Goal: Information Seeking & Learning: Learn about a topic

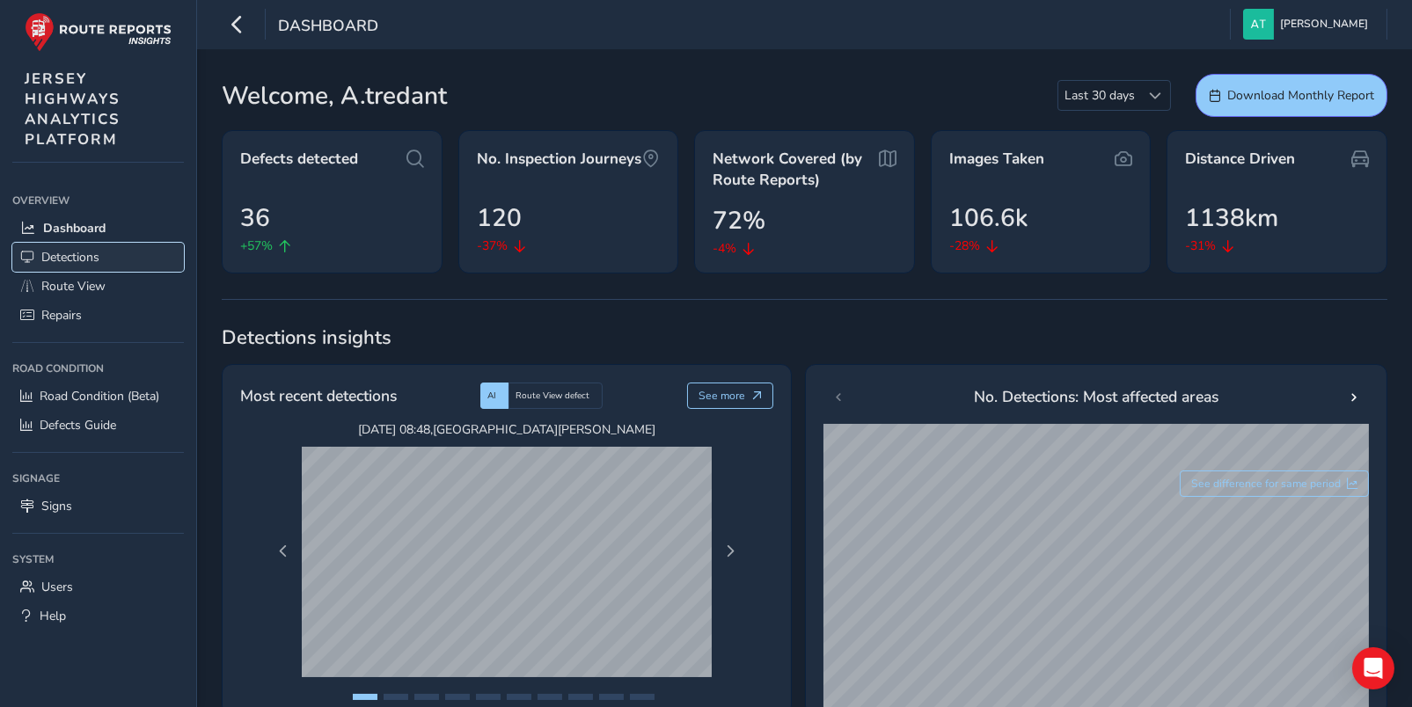
click at [67, 257] on span "Detections" at bounding box center [70, 257] width 58 height 17
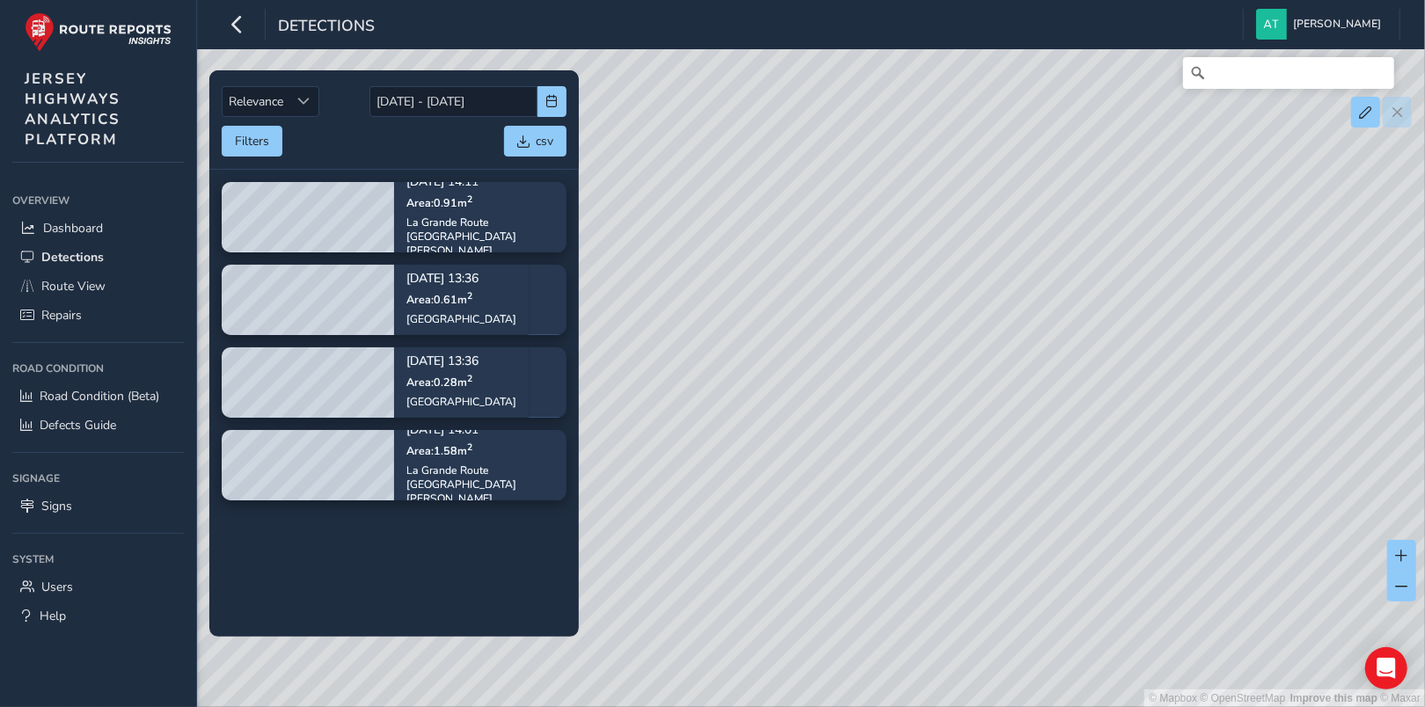
drag, startPoint x: 1152, startPoint y: 321, endPoint x: 868, endPoint y: 308, distance: 284.5
click at [868, 308] on div "© Mapbox © OpenStreetMap Improve this map © Maxar" at bounding box center [712, 353] width 1425 height 707
click at [67, 257] on span "Detections" at bounding box center [72, 257] width 62 height 17
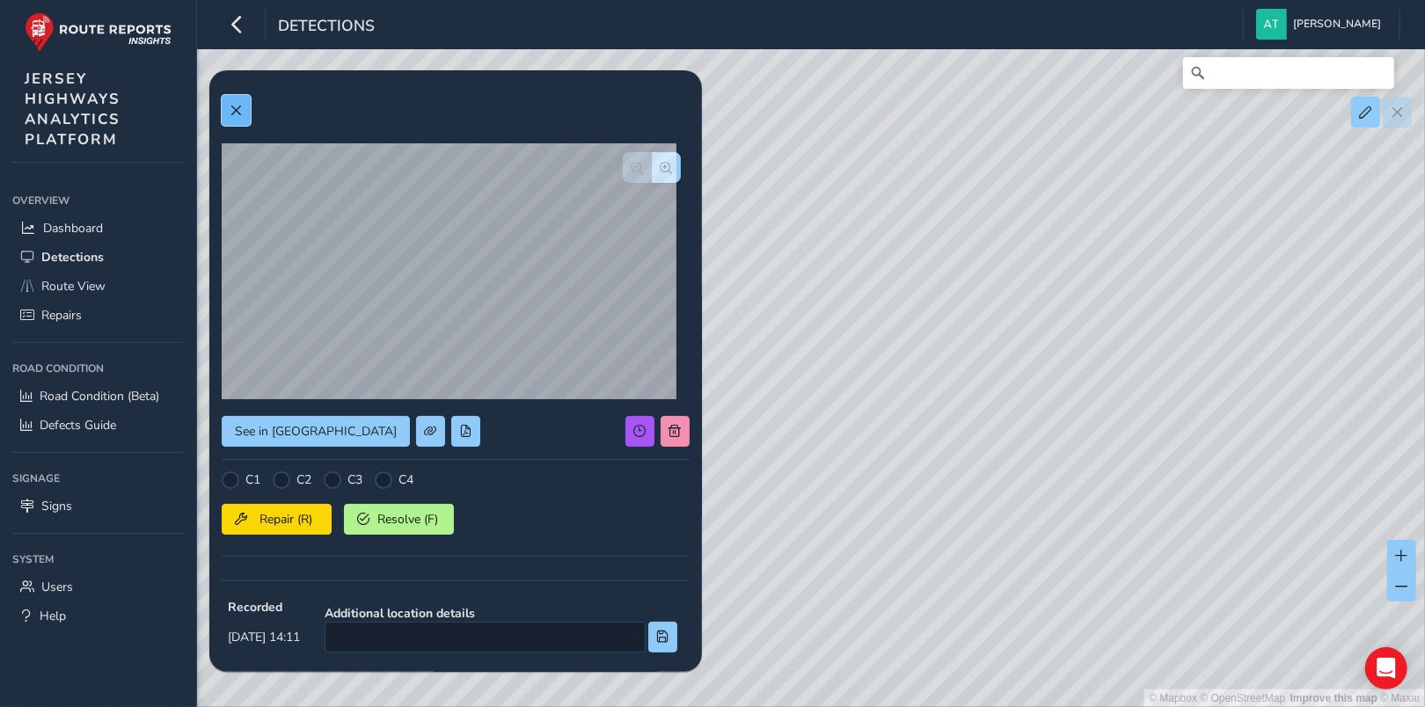
click at [236, 110] on span at bounding box center [236, 111] width 12 height 12
click at [236, 108] on span at bounding box center [236, 111] width 12 height 12
click at [234, 108] on span at bounding box center [236, 111] width 12 height 12
click at [235, 108] on span at bounding box center [236, 111] width 12 height 12
click at [236, 109] on span at bounding box center [236, 111] width 12 height 12
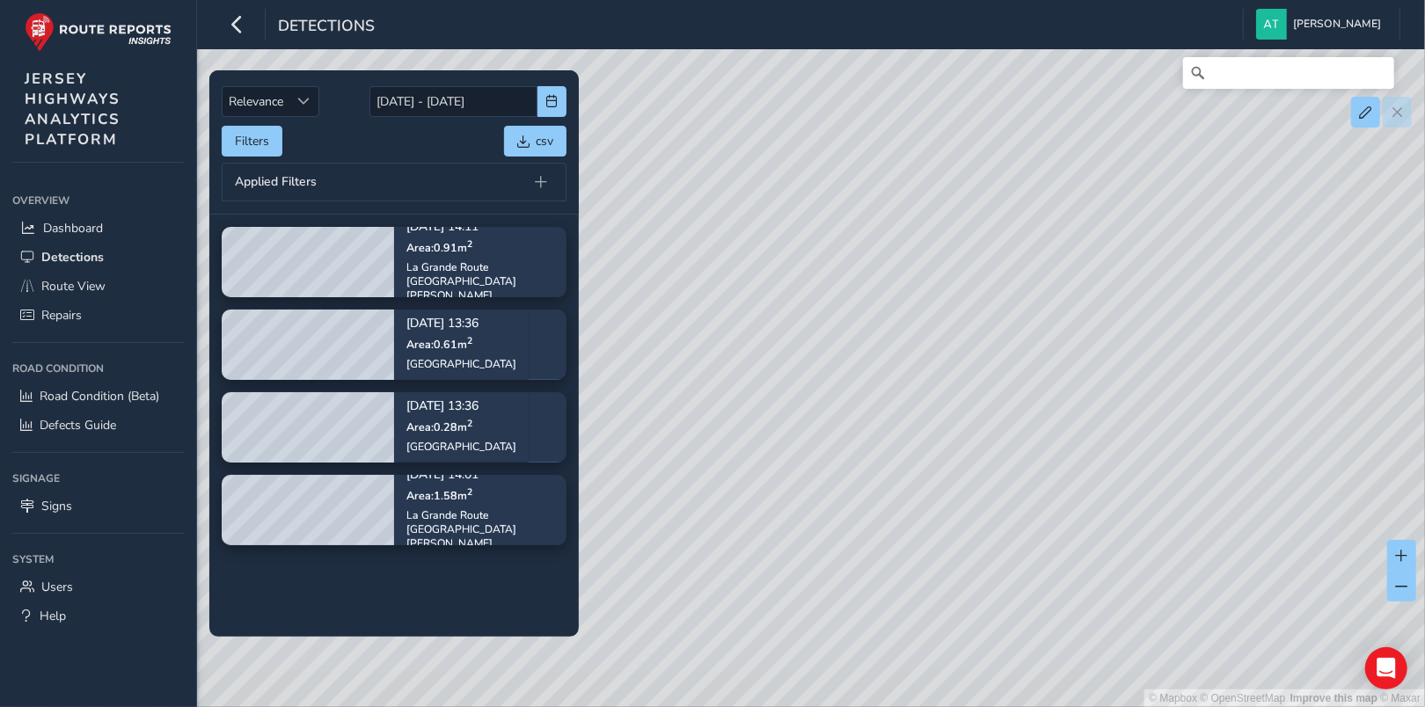
drag, startPoint x: 935, startPoint y: 404, endPoint x: 802, endPoint y: 312, distance: 162.1
click at [802, 306] on div "© Mapbox © OpenStreetMap Improve this map © Maxar" at bounding box center [712, 353] width 1425 height 707
drag, startPoint x: 886, startPoint y: 414, endPoint x: 851, endPoint y: 473, distance: 68.7
click at [851, 473] on div "© Mapbox © OpenStreetMap Improve this map © Maxar" at bounding box center [712, 353] width 1425 height 707
drag, startPoint x: 829, startPoint y: 499, endPoint x: 906, endPoint y: 401, distance: 124.6
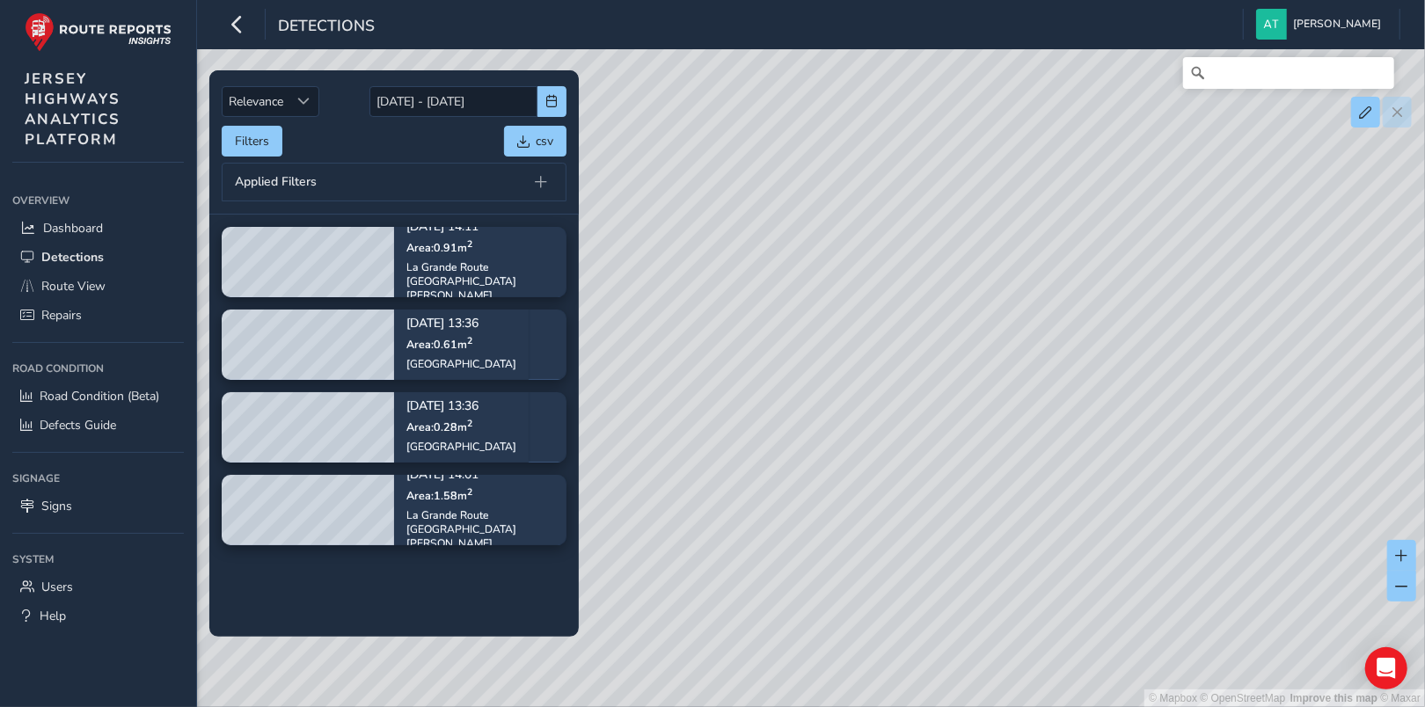
click at [906, 401] on div "© Mapbox © OpenStreetMap Improve this map © Maxar" at bounding box center [712, 353] width 1425 height 707
drag, startPoint x: 695, startPoint y: 311, endPoint x: 841, endPoint y: 503, distance: 241.1
click at [841, 503] on div "© Mapbox © OpenStreetMap Improve this map © Maxar" at bounding box center [712, 353] width 1425 height 707
drag, startPoint x: 768, startPoint y: 520, endPoint x: 619, endPoint y: 368, distance: 213.4
click at [908, 451] on div "© Mapbox © OpenStreetMap Improve this map © Maxar" at bounding box center [712, 353] width 1425 height 707
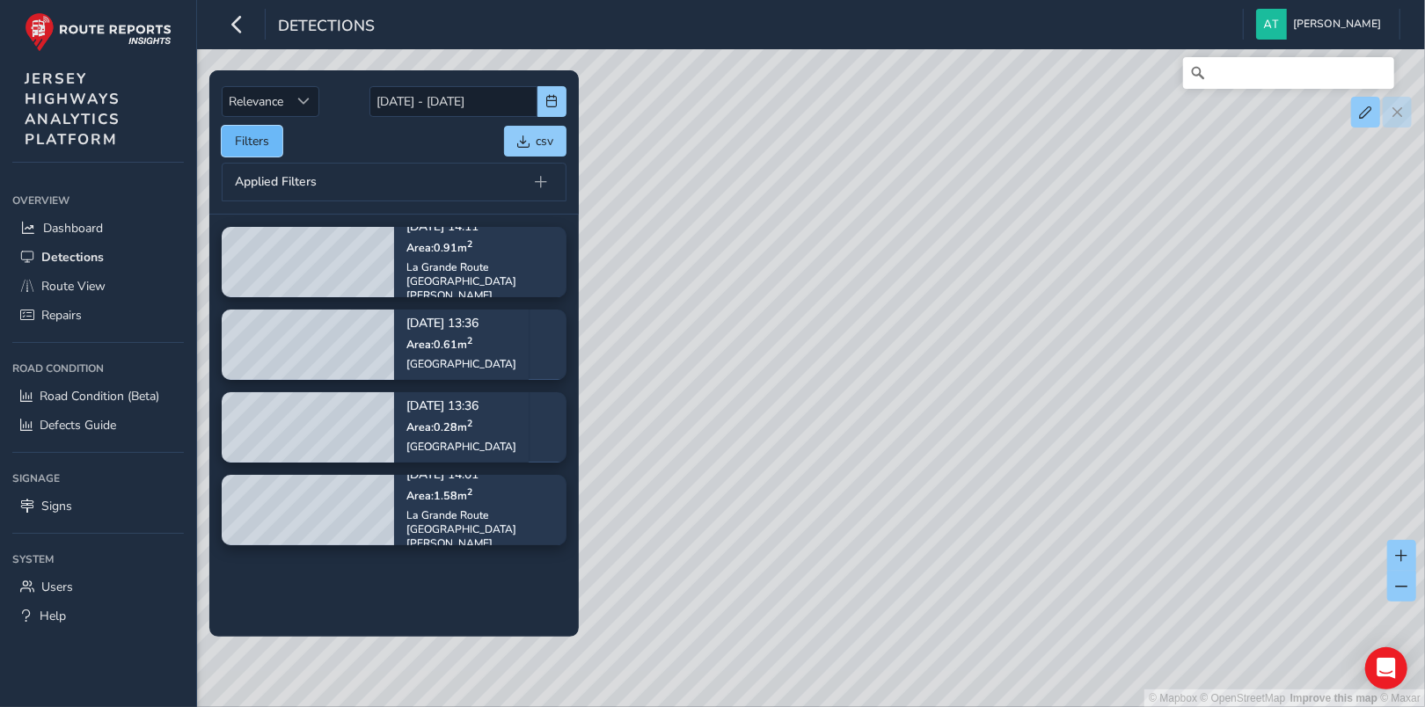
click at [253, 140] on button "Filters" at bounding box center [252, 141] width 61 height 31
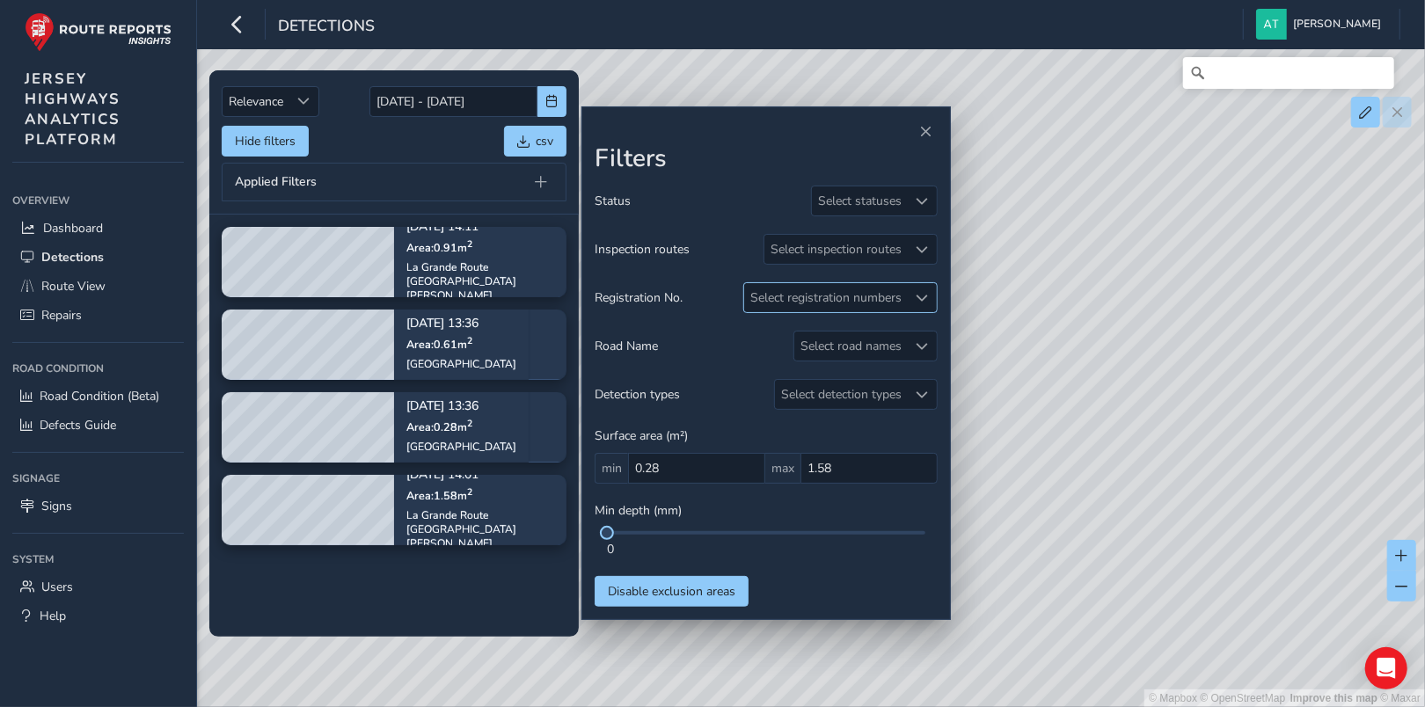
click at [923, 296] on span at bounding box center [923, 298] width 12 height 12
click at [952, 333] on span "Close" at bounding box center [958, 336] width 12 height 12
click at [930, 127] on span "Close" at bounding box center [926, 132] width 12 height 12
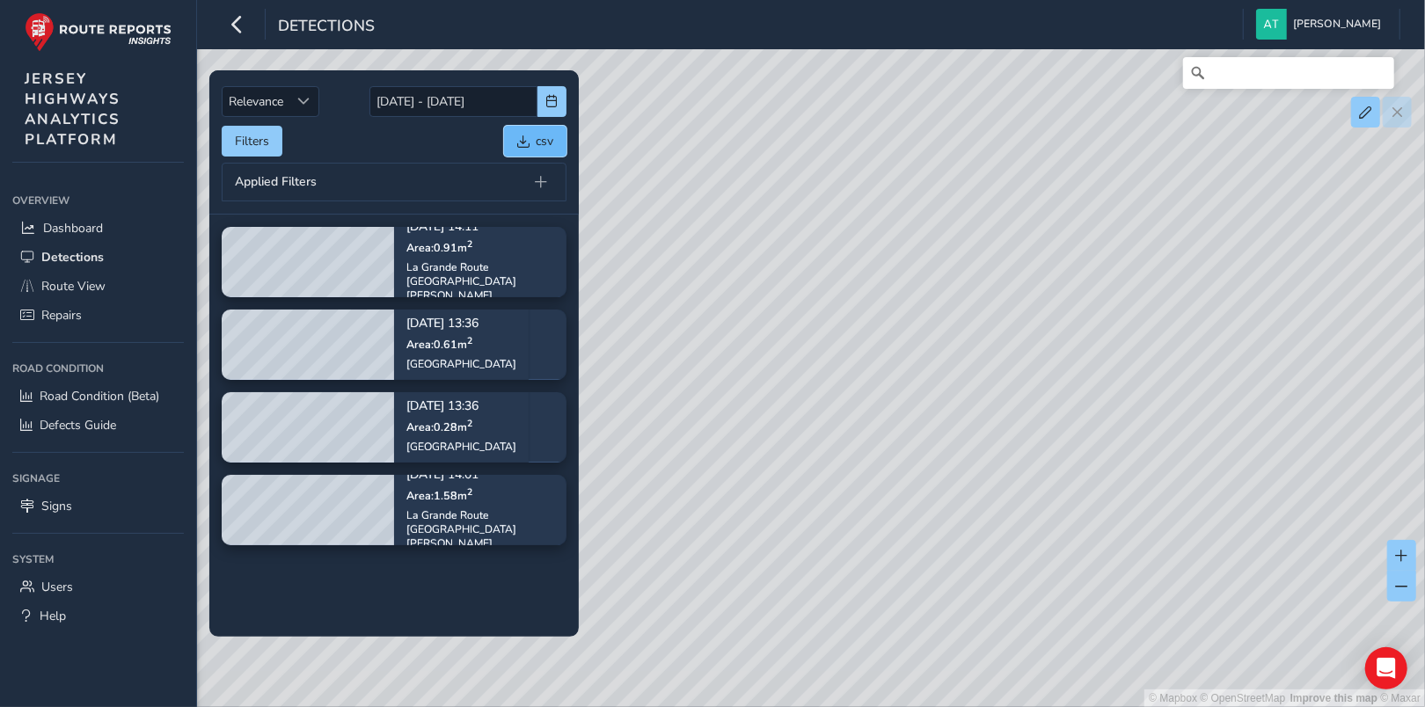
click at [531, 136] on button "csv" at bounding box center [535, 141] width 62 height 31
click at [549, 102] on span "button" at bounding box center [552, 101] width 12 height 12
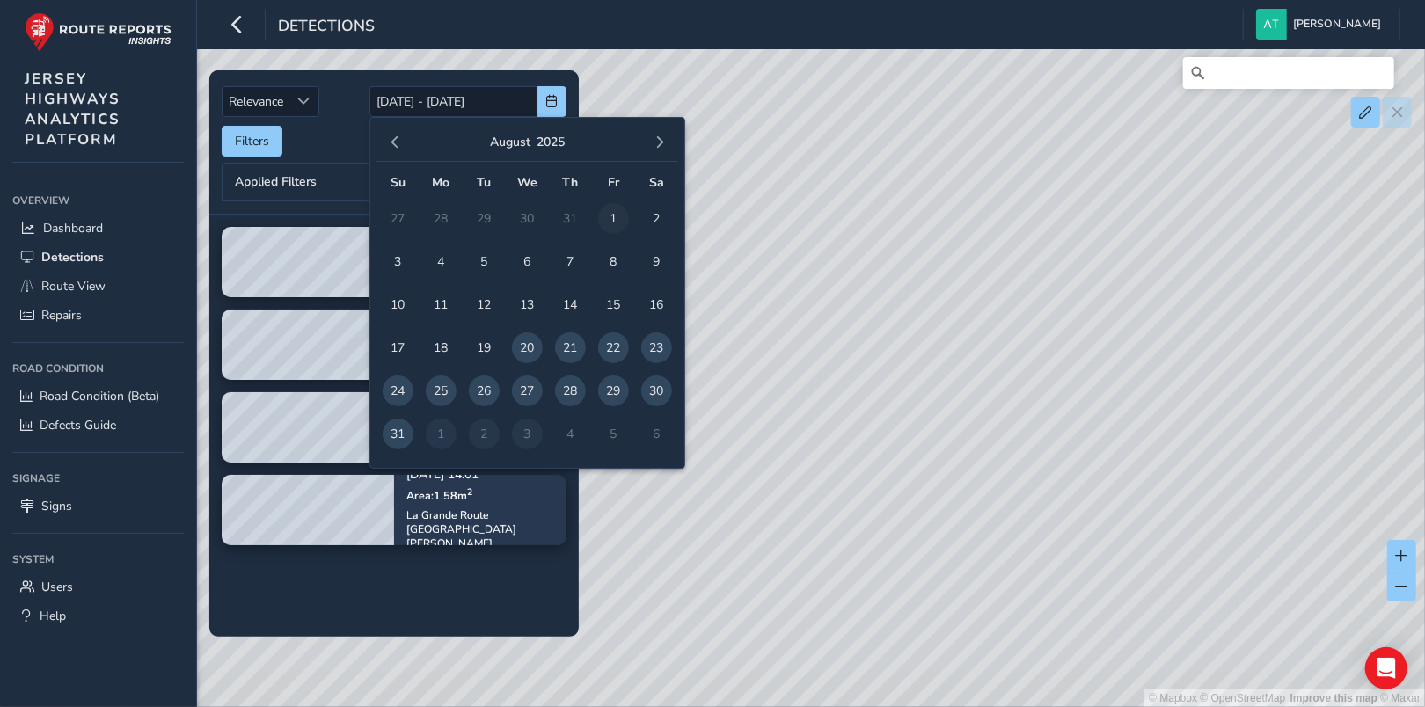
click at [614, 213] on span "1" at bounding box center [613, 218] width 31 height 31
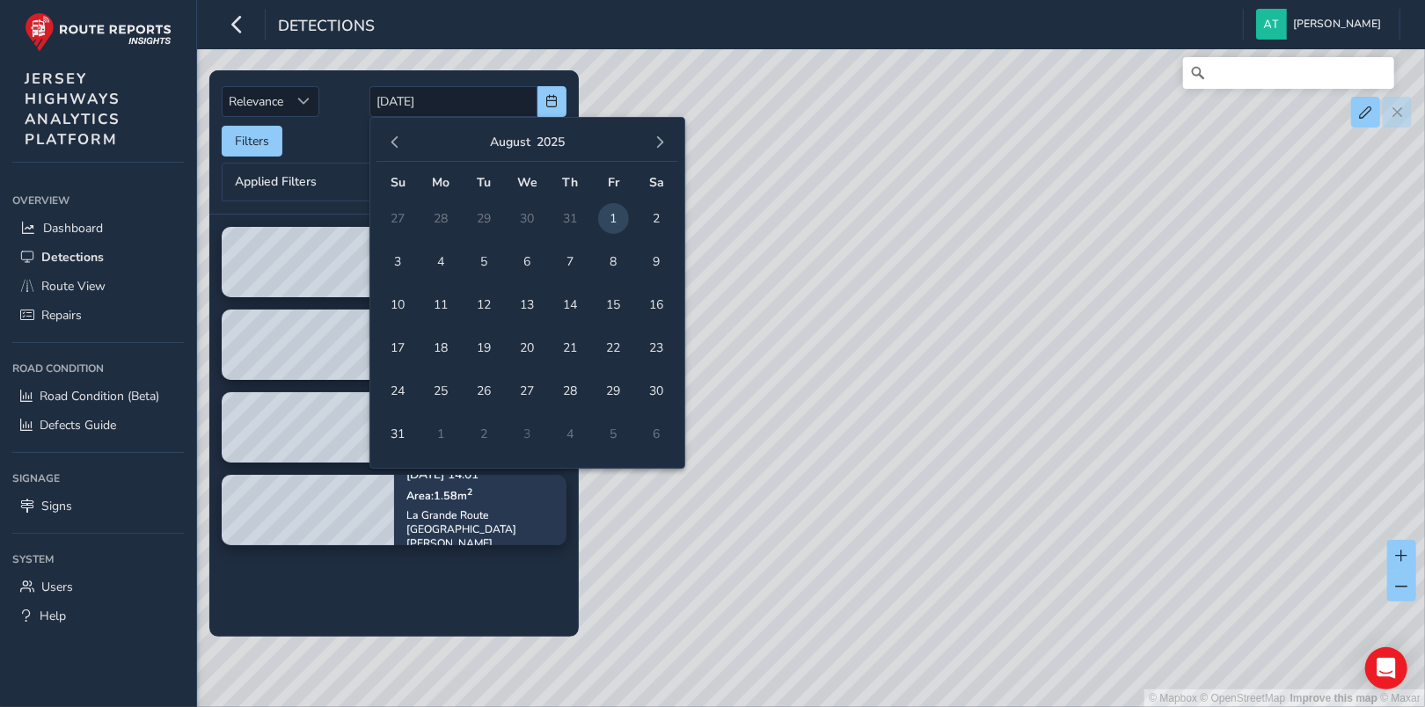
click at [437, 435] on td "1" at bounding box center [441, 434] width 43 height 43
click at [619, 208] on span "1" at bounding box center [613, 218] width 31 height 31
type input "[DATE] - [DATE]"
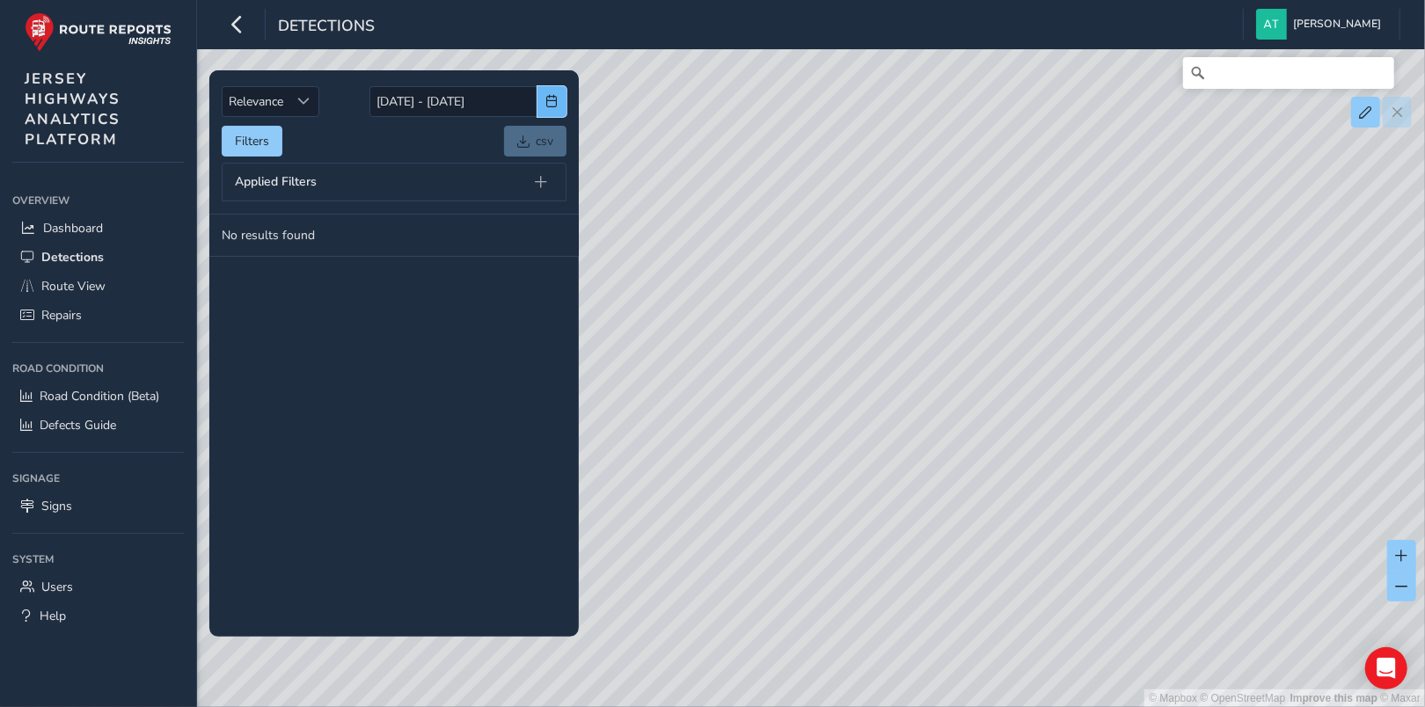
click at [550, 99] on span "button" at bounding box center [552, 101] width 12 height 12
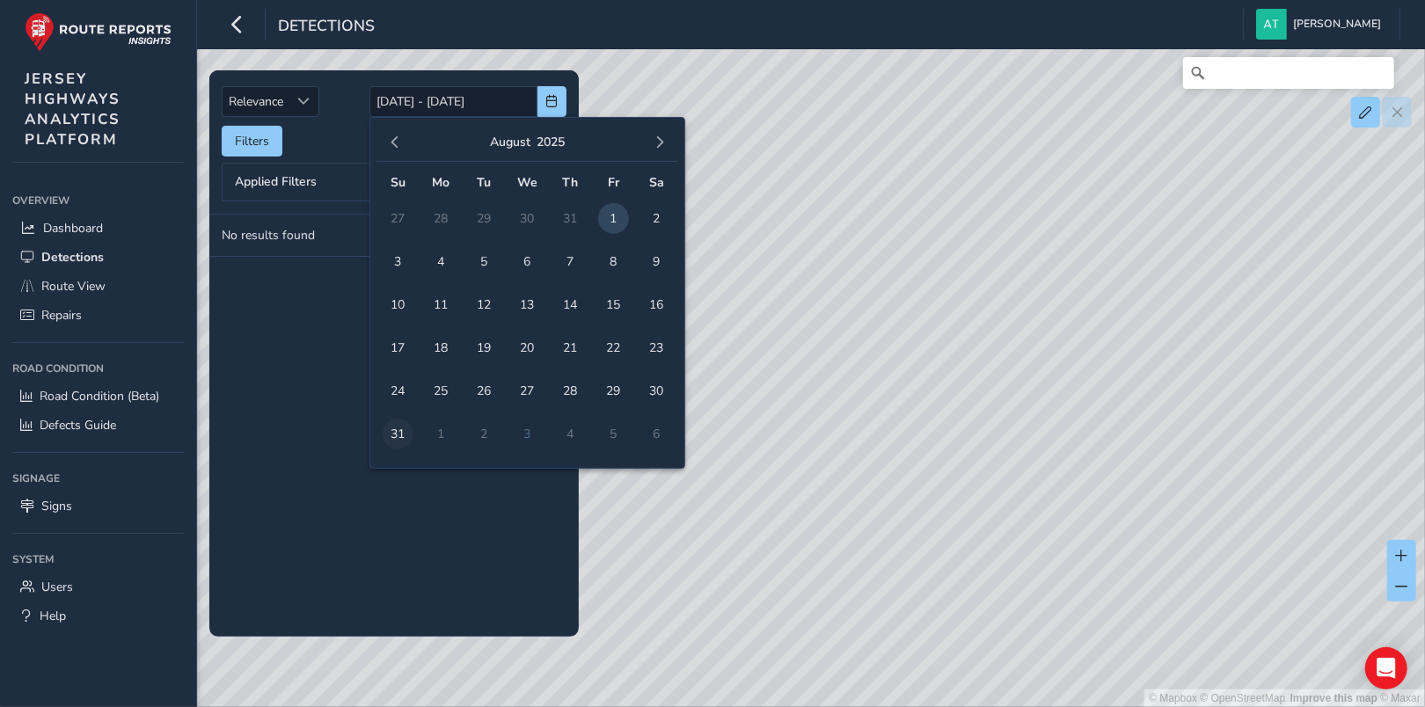
click at [397, 431] on span "31" at bounding box center [398, 434] width 31 height 31
type input "[DATE]"
click at [618, 210] on span "1" at bounding box center [613, 218] width 31 height 31
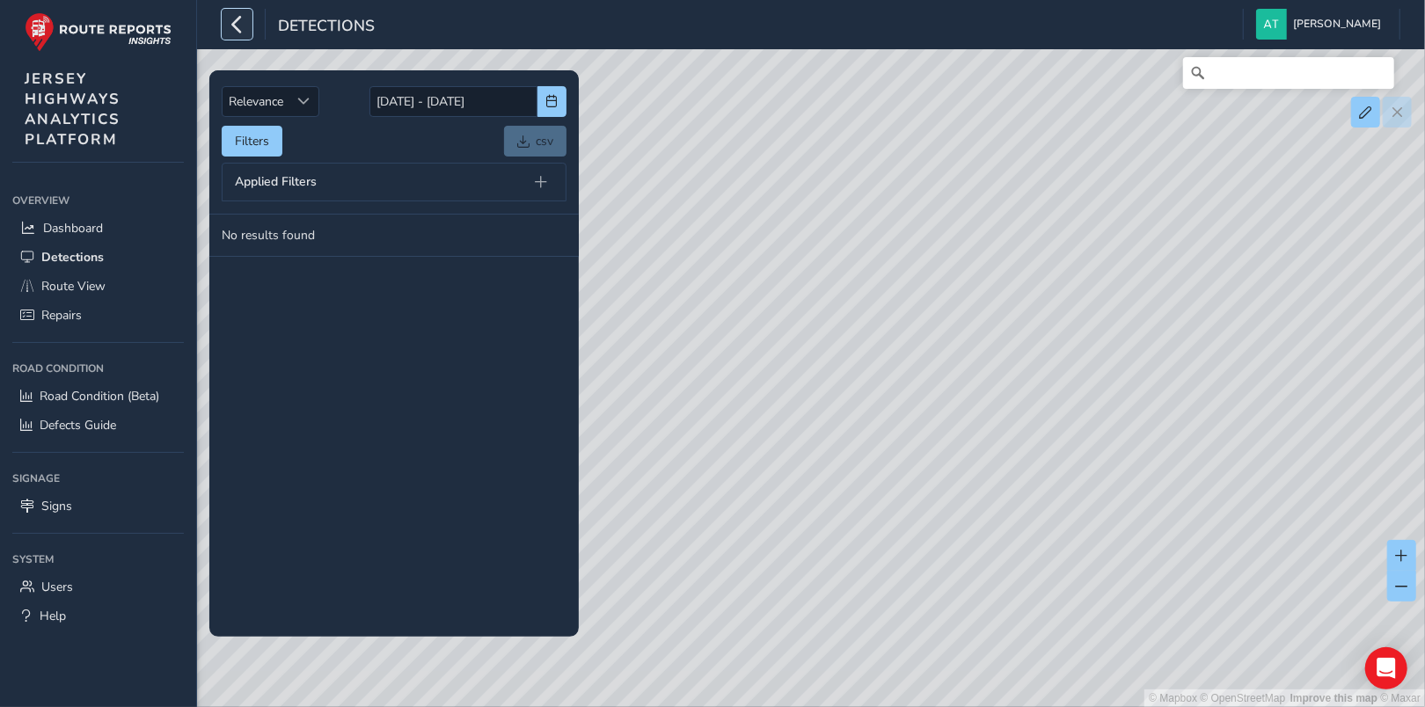
click at [237, 21] on icon "button" at bounding box center [237, 24] width 18 height 31
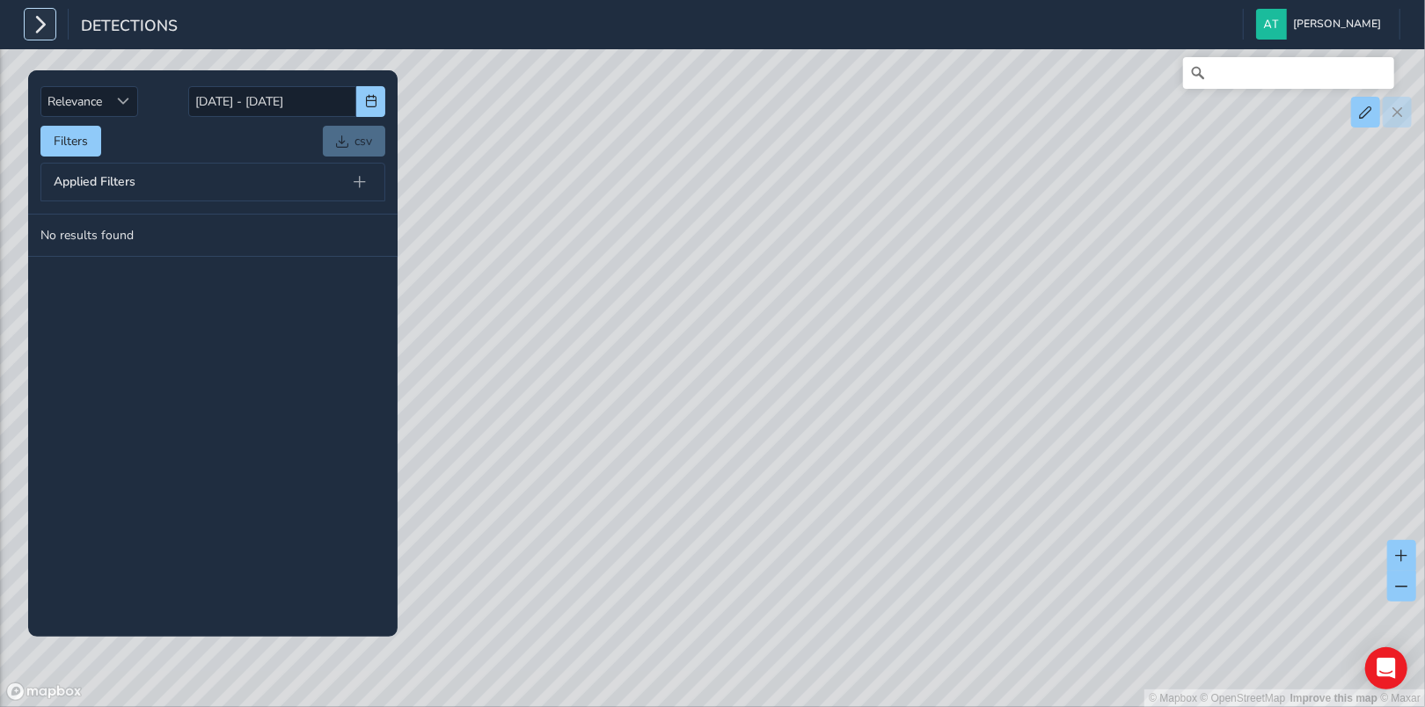
click at [44, 30] on icon "button" at bounding box center [40, 24] width 18 height 31
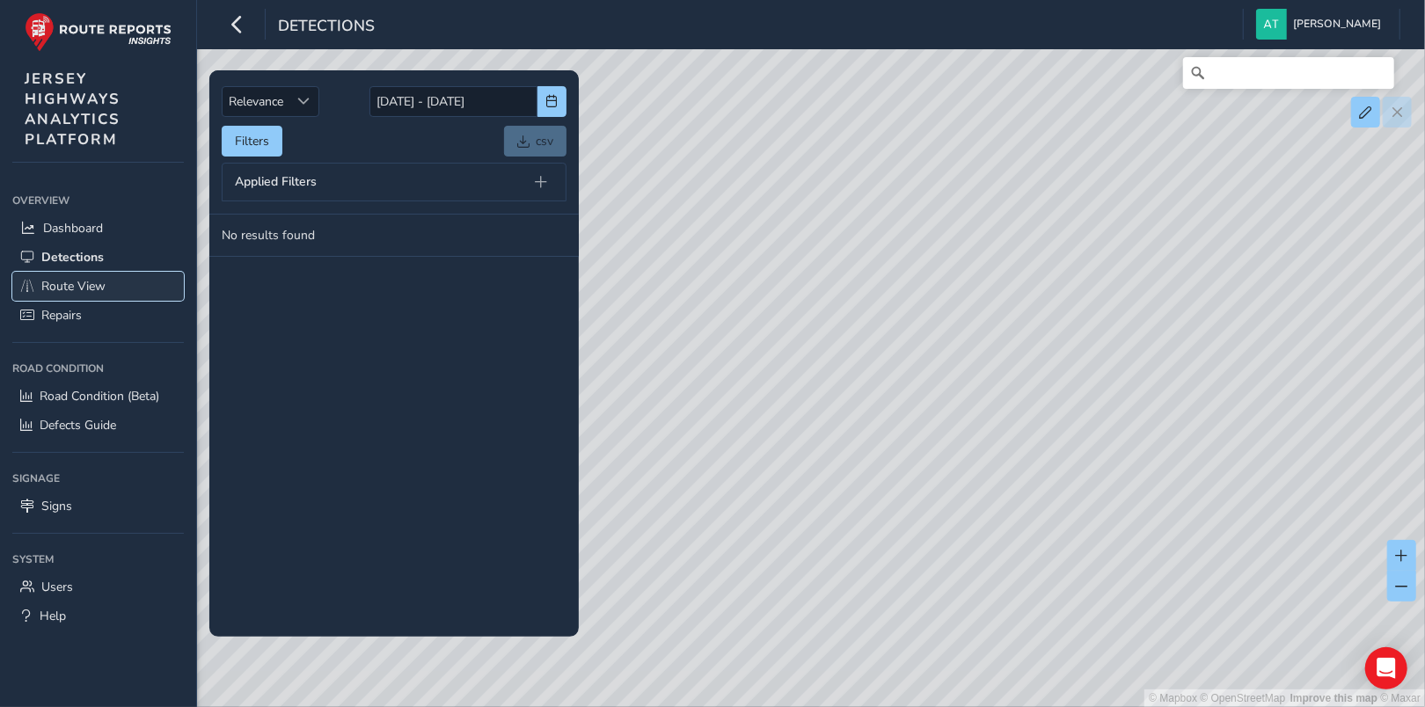
click at [72, 283] on span "Route View" at bounding box center [73, 286] width 64 height 17
